Goal: Use online tool/utility: Utilize a website feature to perform a specific function

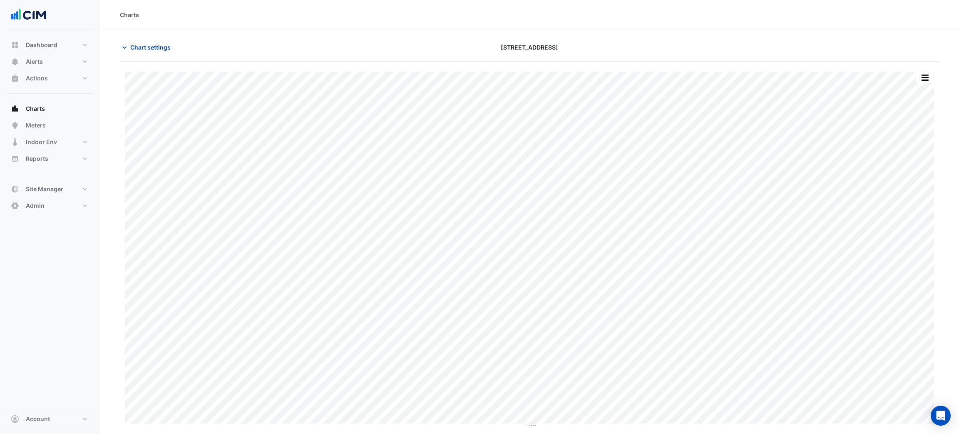
click at [171, 47] on button "Chart settings" at bounding box center [148, 47] width 56 height 15
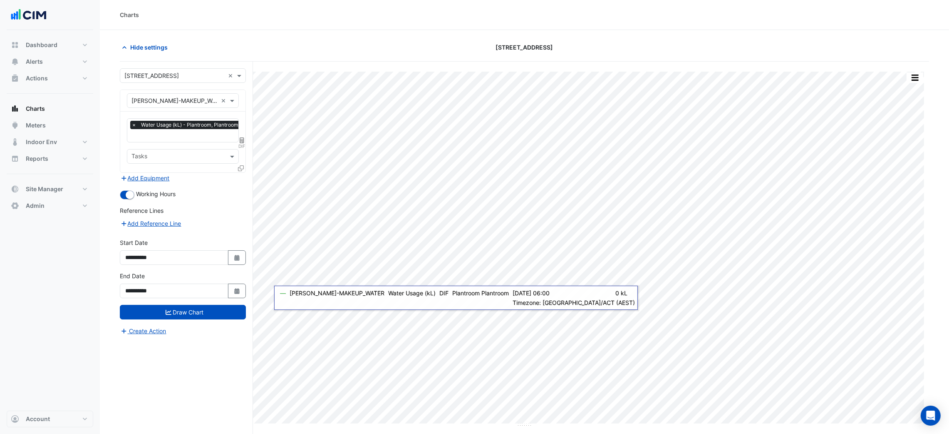
scroll to position [32, 0]
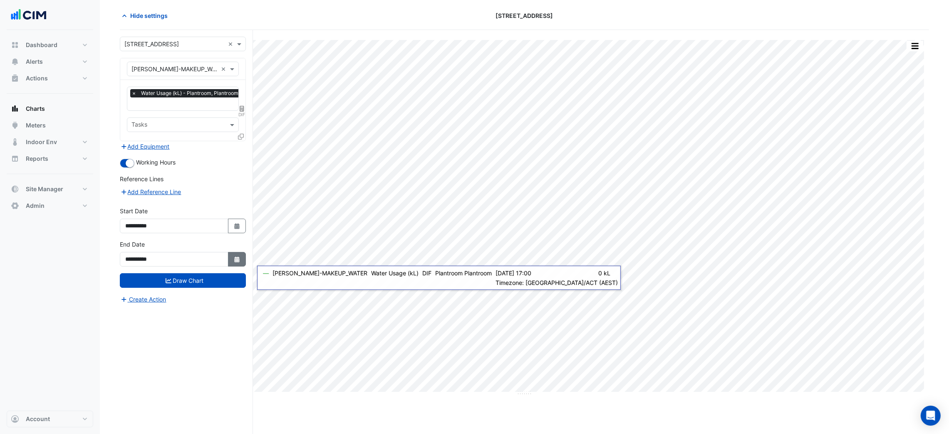
click at [232, 253] on button "Select Date" at bounding box center [237, 259] width 18 height 15
select select "*"
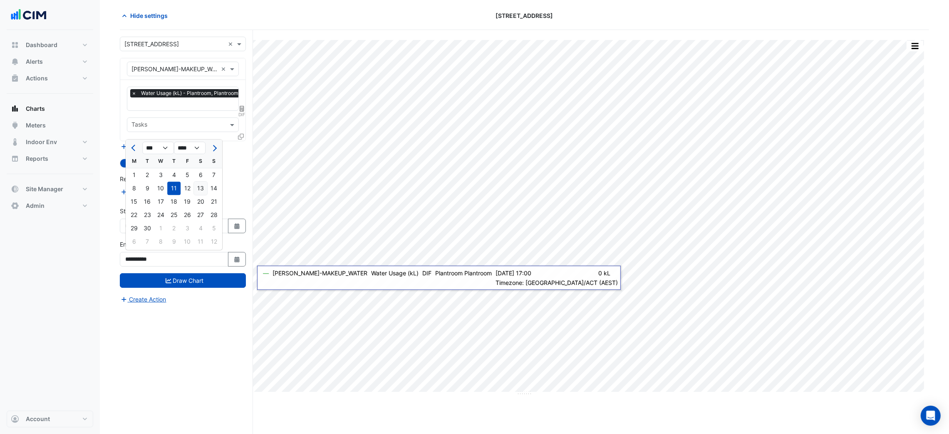
click at [198, 186] on div "13" at bounding box center [200, 187] width 13 height 13
type input "**********"
click at [214, 276] on button "Draw Chart" at bounding box center [183, 280] width 126 height 15
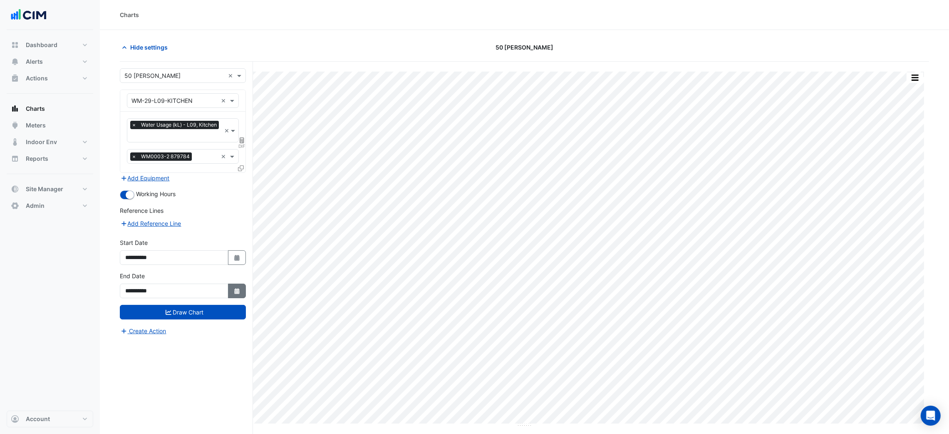
click at [231, 292] on button "Select Date" at bounding box center [237, 290] width 18 height 15
select select "*"
click at [191, 218] on div "12" at bounding box center [187, 219] width 13 height 13
type input "**********"
click at [184, 318] on button "Draw Chart" at bounding box center [183, 312] width 126 height 15
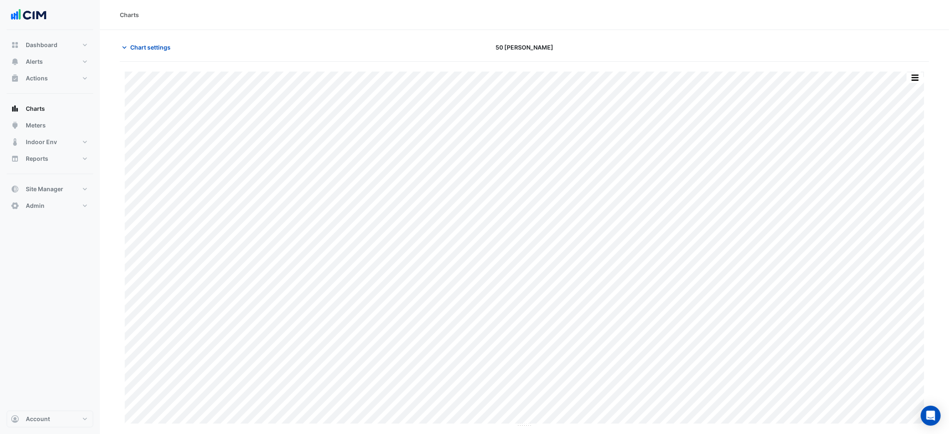
click at [188, 314] on div "**********" at bounding box center [186, 264] width 133 height 404
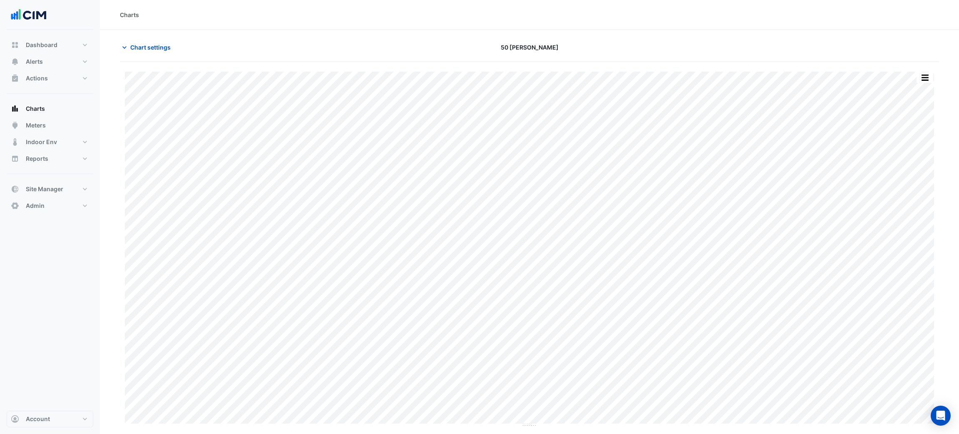
click at [510, 425] on div "Print Save as JPEG Save as PNG Pivot Data Table Export CSV - Flat Export CSV - …" at bounding box center [529, 249] width 809 height 355
click at [927, 76] on button "button" at bounding box center [924, 77] width 17 height 10
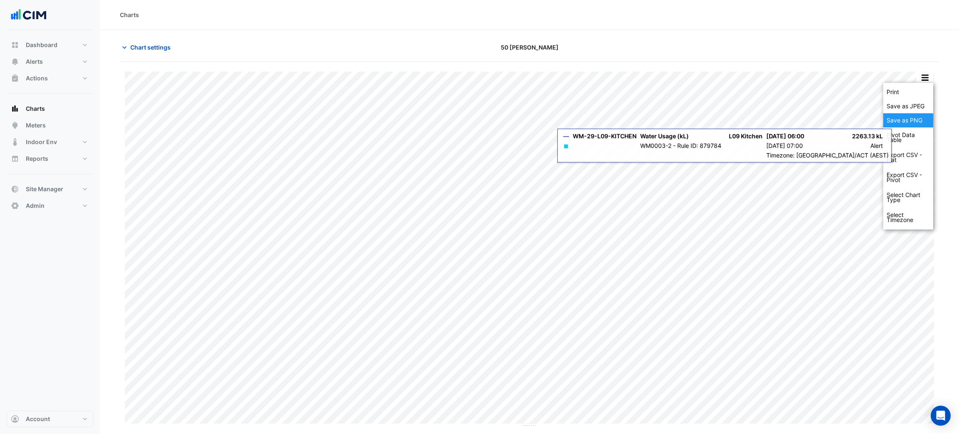
click at [908, 115] on div "Save as PNG" at bounding box center [908, 120] width 50 height 14
